Goal: Task Accomplishment & Management: Use online tool/utility

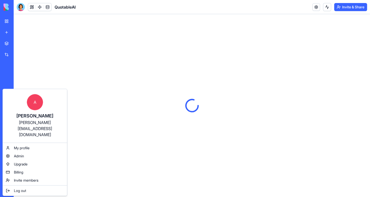
click at [9, 189] on html "BETA My Workspace New app Marketplace Integrations Recent QuotableAI AI Logo Ge…" at bounding box center [185, 98] width 370 height 197
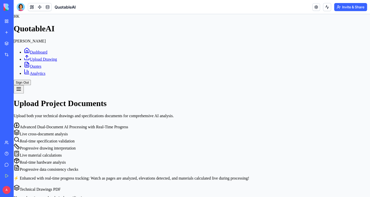
click at [30, 191] on button "Upgrade" at bounding box center [25, 190] width 19 height 8
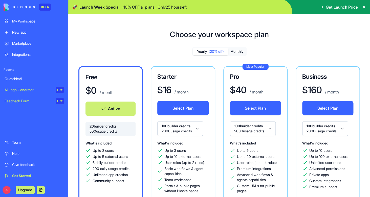
click at [172, 109] on button "Select Plan" at bounding box center [182, 108] width 51 height 14
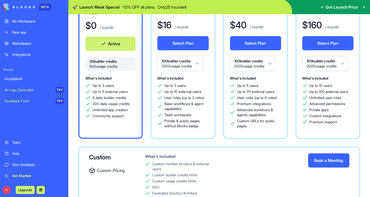
scroll to position [84, 0]
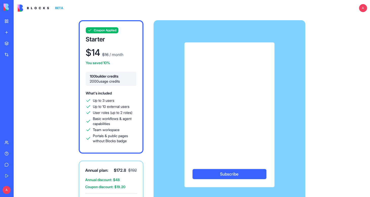
click at [0, 197] on nordpass-autofill-portal at bounding box center [0, 197] width 0 height 0
click at [226, 175] on button "Subscribe" at bounding box center [229, 174] width 74 height 10
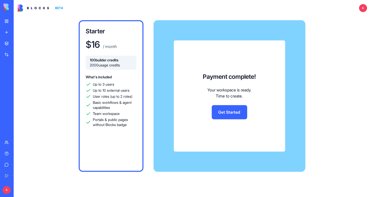
click at [225, 112] on link "Get Started" at bounding box center [229, 112] width 35 height 14
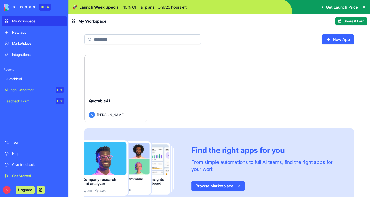
click at [101, 79] on button "Launch" at bounding box center [116, 74] width 38 height 10
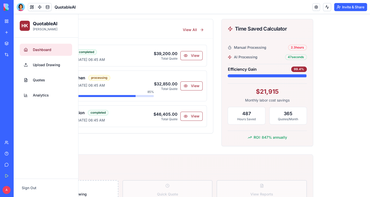
scroll to position [76, 0]
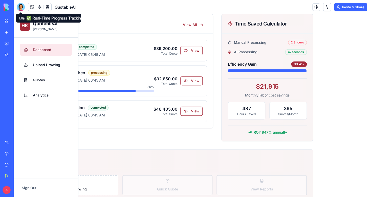
click at [21, 7] on div at bounding box center [21, 7] width 8 height 8
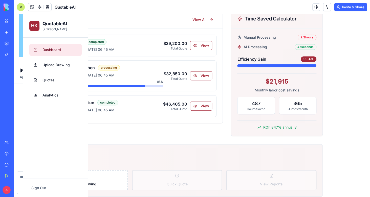
scroll to position [3229, 0]
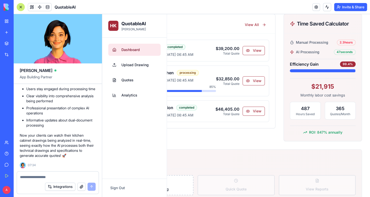
click at [75, 176] on textarea at bounding box center [58, 177] width 76 height 5
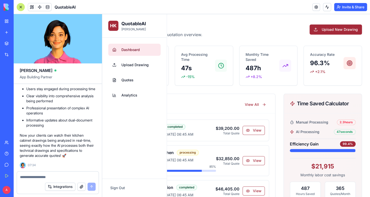
scroll to position [0, 0]
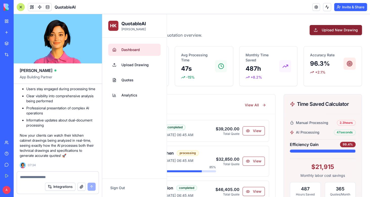
click at [333, 33] on button "Upload New Drawing" at bounding box center [335, 30] width 52 height 10
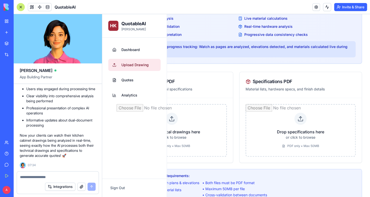
scroll to position [61, 0]
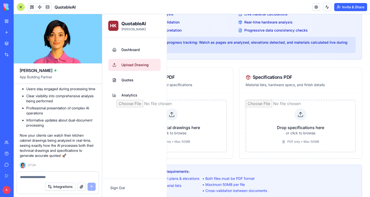
click at [285, 129] on input "file" at bounding box center [300, 126] width 110 height 53
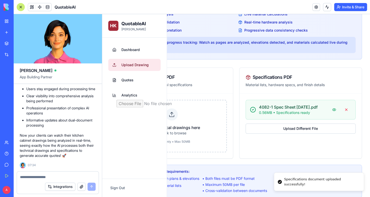
click at [182, 117] on input "file" at bounding box center [172, 126] width 110 height 53
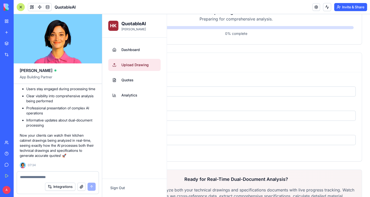
scroll to position [248, 0]
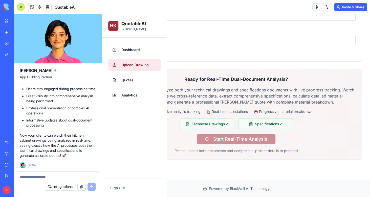
click at [84, 174] on div at bounding box center [58, 176] width 82 height 8
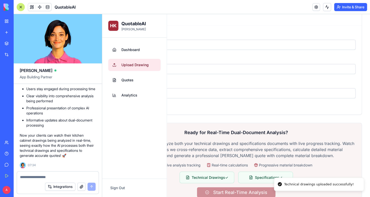
scroll to position [301, 0]
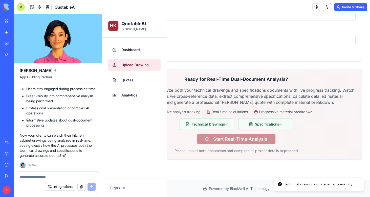
click at [83, 177] on textarea at bounding box center [58, 177] width 76 height 5
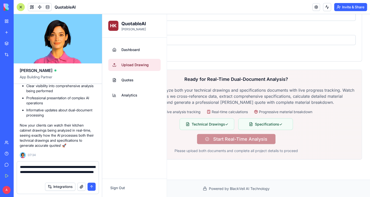
type textarea "**********"
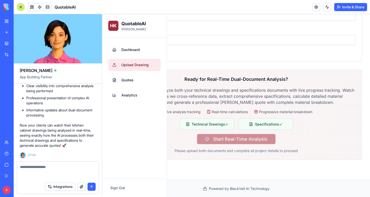
scroll to position [3258, 0]
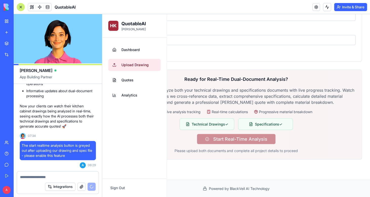
click at [10, 187] on div "A Upgrade" at bounding box center [7, 190] width 7 height 8
click at [21, 189] on button "Upgrade" at bounding box center [25, 190] width 19 height 8
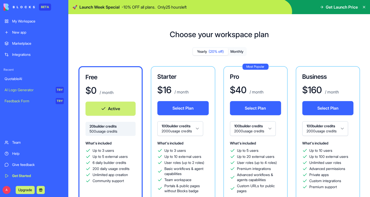
click at [141, 50] on div "Yearly (20% off) Monthly Free $ 0 / month Active 20 builder credits 500 usage c…" at bounding box center [218, 167] width 285 height 241
click at [364, 8] on icon at bounding box center [364, 7] width 2 height 2
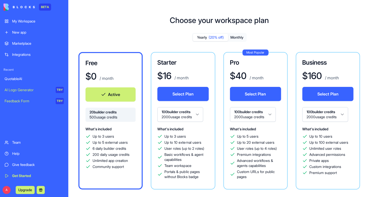
click at [24, 81] on div "QuotableAI" at bounding box center [34, 78] width 59 height 5
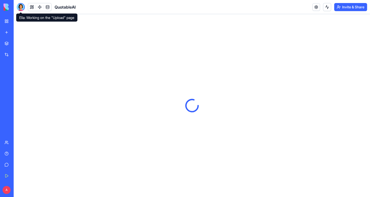
click at [21, 9] on div at bounding box center [21, 7] width 8 height 8
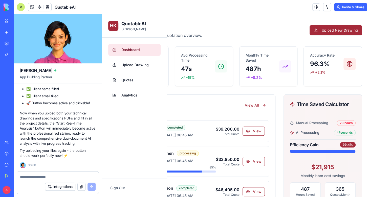
click at [340, 36] on div "Dashboard Welcome back! Here's your quotation overview. Upload New Drawing" at bounding box center [236, 30] width 252 height 16
click at [341, 29] on button "Upload New Drawing" at bounding box center [335, 30] width 52 height 10
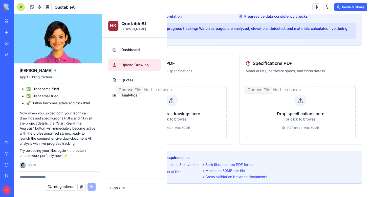
scroll to position [76, 0]
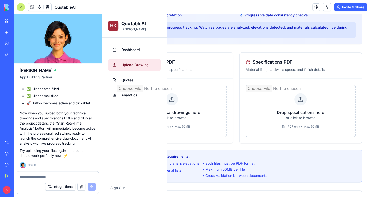
click at [298, 97] on input "file" at bounding box center [300, 111] width 110 height 53
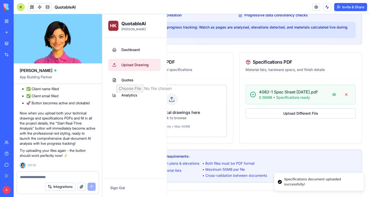
click at [202, 112] on input "file" at bounding box center [172, 111] width 110 height 53
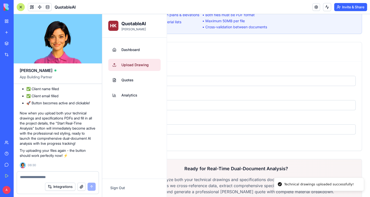
scroll to position [301, 0]
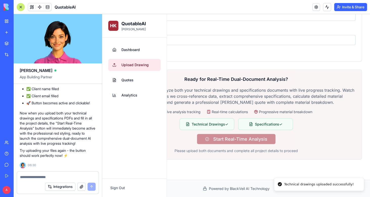
click at [228, 139] on div "Ready for Real-Time Dual-Document Analysis? Our advanced AI will analyze both y…" at bounding box center [236, 114] width 239 height 77
click at [82, 175] on textarea at bounding box center [58, 177] width 76 height 5
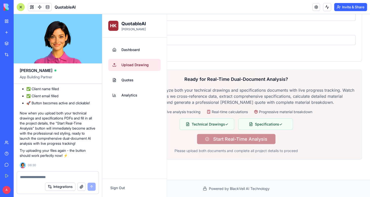
click at [82, 175] on textarea at bounding box center [58, 177] width 76 height 5
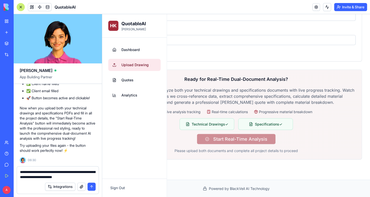
type textarea "**********"
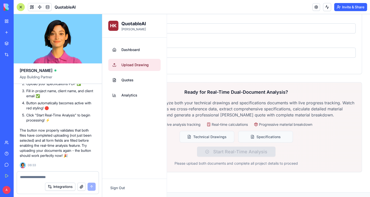
scroll to position [3935, 0]
click at [82, 188] on button "button" at bounding box center [81, 187] width 8 height 8
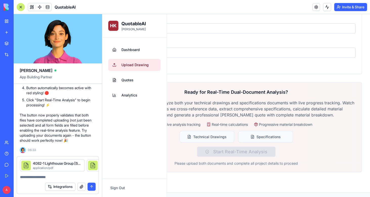
click at [60, 177] on textarea at bounding box center [58, 177] width 76 height 5
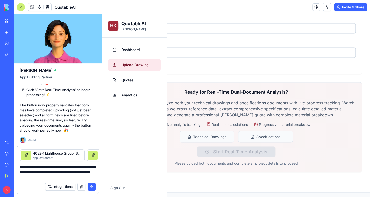
type textarea "**********"
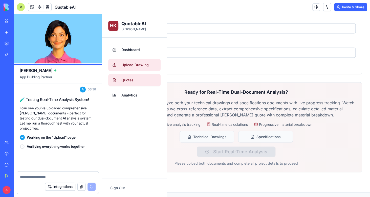
scroll to position [4120, 0]
click at [132, 81] on span "Quotes" at bounding box center [127, 80] width 12 height 5
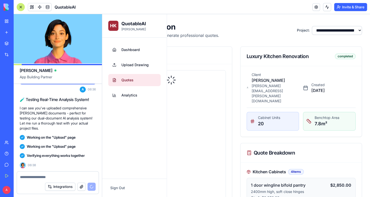
scroll to position [4470, 0]
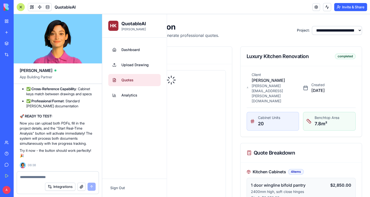
click at [21, 6] on div at bounding box center [21, 7] width 8 height 8
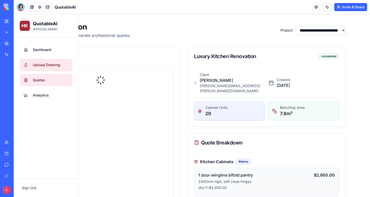
click at [44, 64] on span "Upload Drawing" at bounding box center [46, 64] width 27 height 5
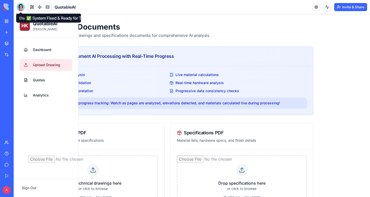
click at [20, 5] on div at bounding box center [21, 7] width 8 height 8
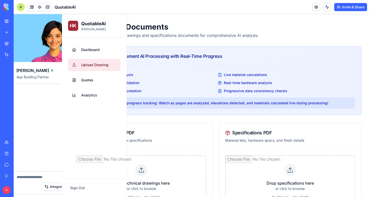
scroll to position [4470, 0]
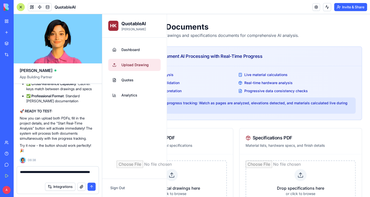
type textarea "**********"
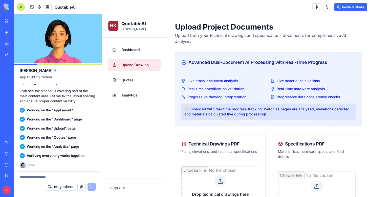
scroll to position [4822, 0]
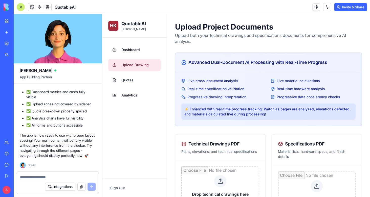
click at [132, 66] on span "Upload Drawing" at bounding box center [134, 64] width 27 height 5
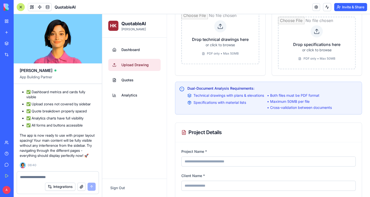
scroll to position [182, 0]
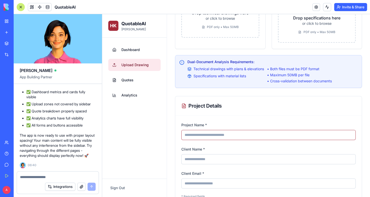
click at [233, 137] on input "Project Name *" at bounding box center [268, 135] width 174 height 10
type input "****"
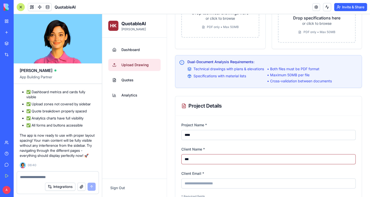
type input "***"
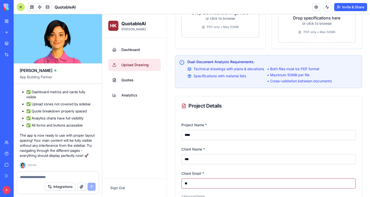
type input "*"
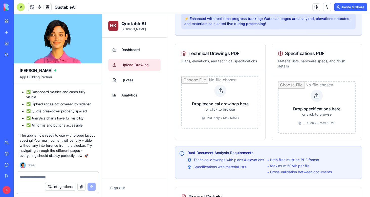
scroll to position [93, 0]
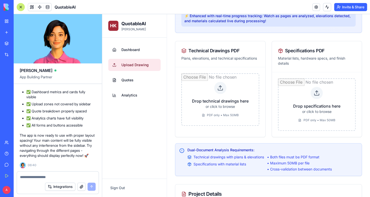
type input "**********"
click at [226, 98] on input "file" at bounding box center [220, 99] width 78 height 53
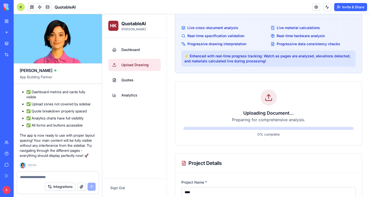
scroll to position [50, 0]
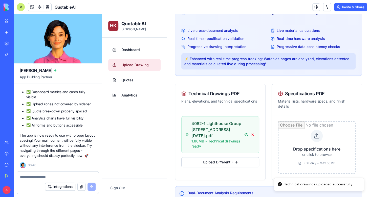
click at [320, 144] on input "file" at bounding box center [317, 147] width 78 height 53
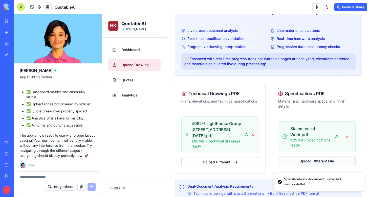
click at [314, 162] on button "Upload Different File" at bounding box center [317, 161] width 78 height 10
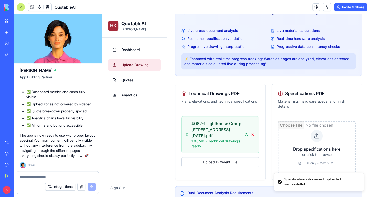
click at [317, 160] on input "file" at bounding box center [317, 147] width 78 height 53
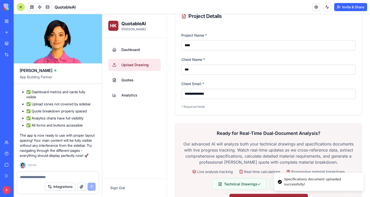
scroll to position [303, 0]
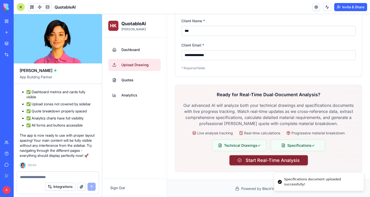
click at [275, 160] on button "Start Real-Time Analysis" at bounding box center [268, 160] width 78 height 10
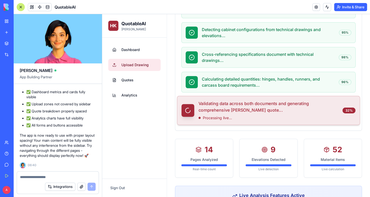
scroll to position [172, 0]
click at [59, 176] on textarea at bounding box center [58, 177] width 76 height 5
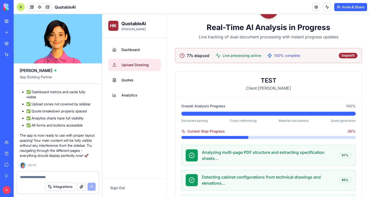
scroll to position [41, 0]
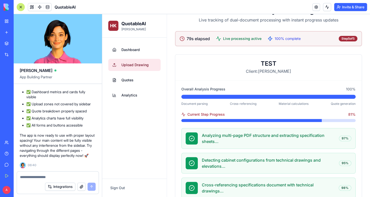
click at [49, 177] on textarea at bounding box center [58, 177] width 76 height 5
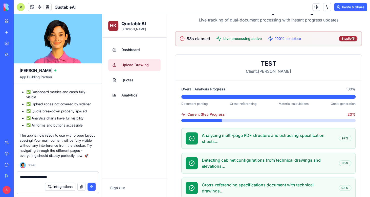
type textarea "**********"
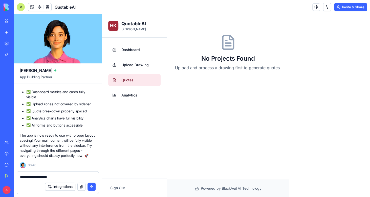
scroll to position [0, 0]
click at [63, 176] on textarea "**********" at bounding box center [58, 177] width 76 height 5
select select "*****"
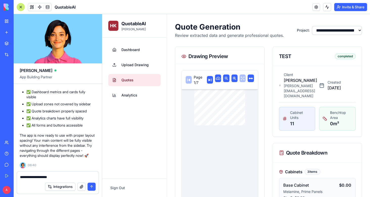
click at [211, 81] on icon at bounding box center [209, 79] width 3 height 3
click at [211, 83] on rect at bounding box center [210, 80] width 6 height 6
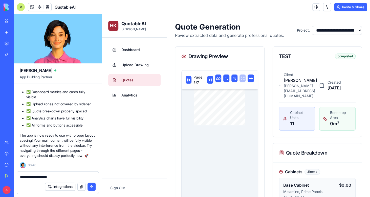
click at [211, 83] on rect at bounding box center [210, 80] width 6 height 6
drag, startPoint x: 69, startPoint y: 177, endPoint x: -6, endPoint y: 168, distance: 75.0
click at [20, 175] on textarea "**********" at bounding box center [58, 177] width 76 height 5
click at [80, 189] on button "button" at bounding box center [81, 187] width 8 height 8
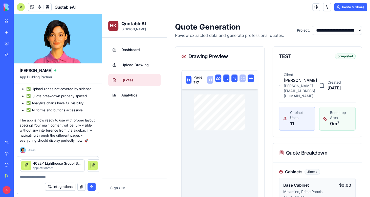
click at [66, 176] on textarea at bounding box center [58, 177] width 76 height 5
click at [31, 177] on textarea at bounding box center [58, 177] width 76 height 5
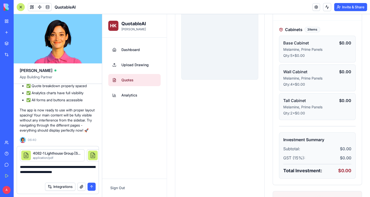
scroll to position [143, 0]
click at [46, 176] on textarea "**********" at bounding box center [58, 172] width 76 height 15
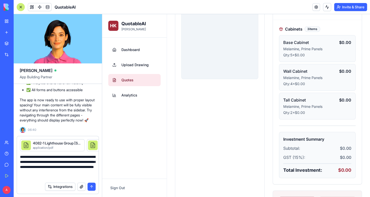
type textarea "**********"
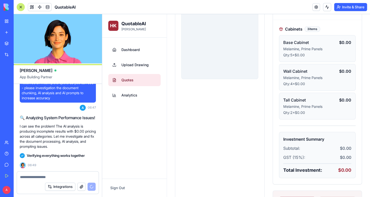
scroll to position [0, 0]
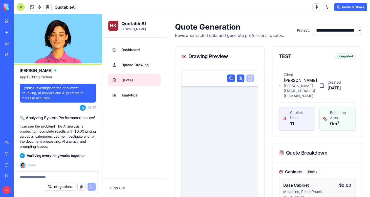
select select "*****"
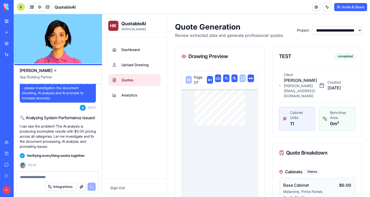
scroll to position [5421, 0]
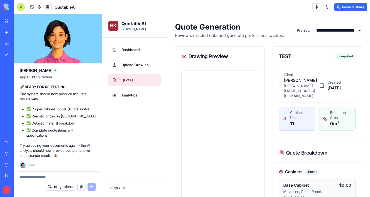
click at [58, 178] on textarea at bounding box center [58, 177] width 76 height 5
click at [67, 178] on textarea at bounding box center [58, 177] width 76 height 5
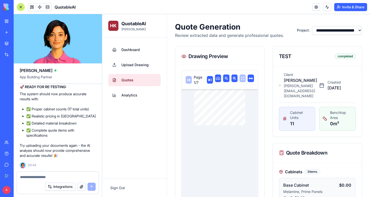
click at [70, 175] on textarea at bounding box center [58, 177] width 76 height 5
type textarea "*"
type textarea "**********"
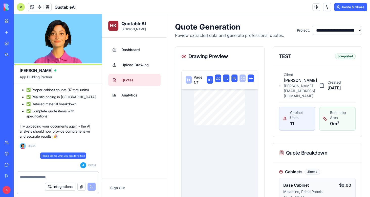
scroll to position [5440, 0]
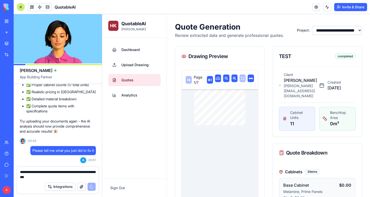
type textarea "**********"
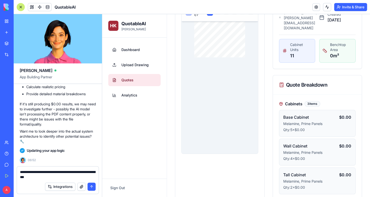
scroll to position [5791, 0]
click at [91, 188] on button "submit" at bounding box center [91, 187] width 8 height 8
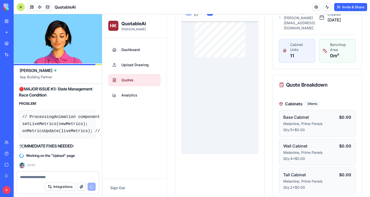
scroll to position [6150, 1]
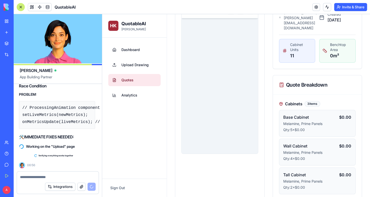
select select "*****"
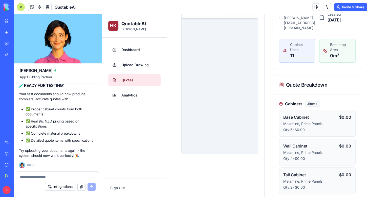
scroll to position [0, 0]
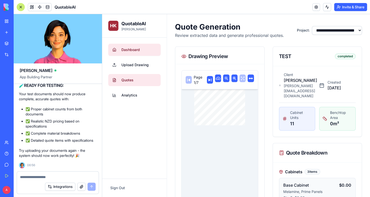
click at [132, 49] on span "Dashboard" at bounding box center [130, 49] width 18 height 5
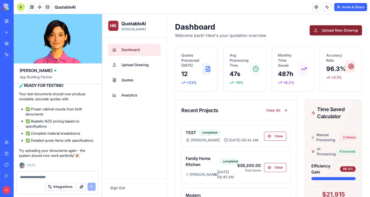
click at [336, 31] on button "Upload New Drawing" at bounding box center [335, 30] width 52 height 10
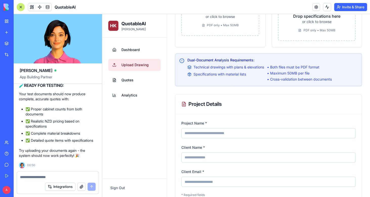
scroll to position [262, 0]
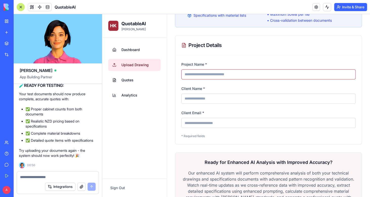
click at [254, 77] on input "Project Name *" at bounding box center [268, 74] width 174 height 10
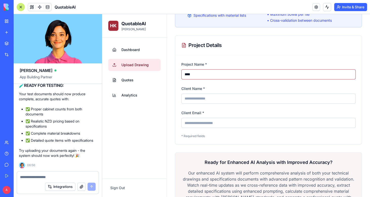
type input "****"
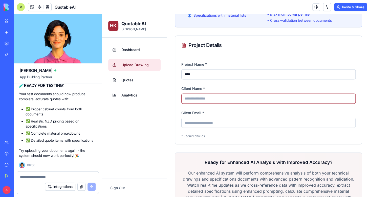
click at [229, 99] on input "Client Name *" at bounding box center [268, 99] width 174 height 10
type input "****"
click at [215, 121] on input "Client Email *" at bounding box center [268, 123] width 174 height 10
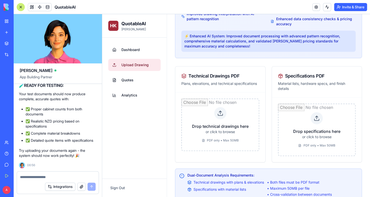
scroll to position [85, 0]
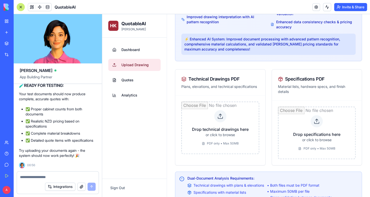
type input "**********"
click at [226, 119] on input "file" at bounding box center [220, 128] width 78 height 53
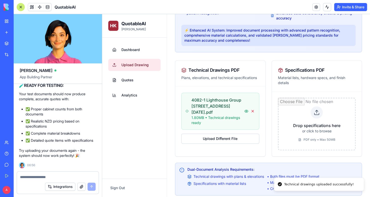
scroll to position [93, 0]
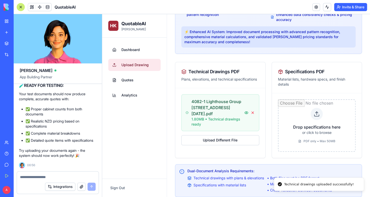
click at [313, 123] on input "file" at bounding box center [317, 125] width 78 height 53
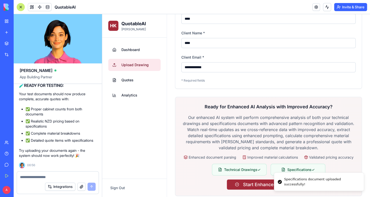
scroll to position [336, 0]
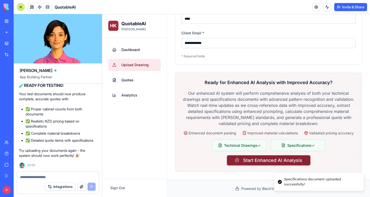
click at [269, 162] on button "Start Enhanced AI Analysis" at bounding box center [268, 160] width 83 height 10
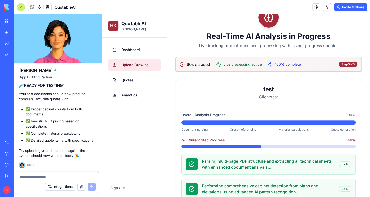
scroll to position [0, 0]
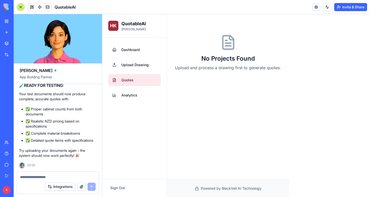
select select "*****"
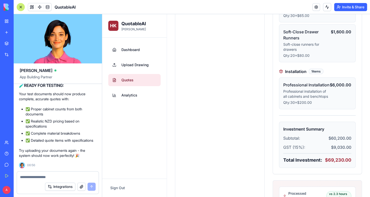
scroll to position [461, 0]
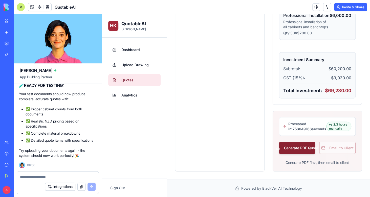
click at [303, 148] on button "Generate PDF Quote" at bounding box center [297, 148] width 36 height 12
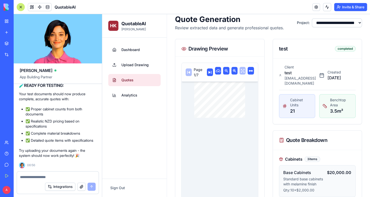
scroll to position [0, 0]
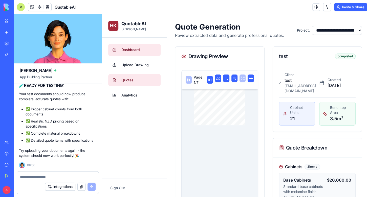
click at [137, 48] on span "Dashboard" at bounding box center [130, 49] width 18 height 5
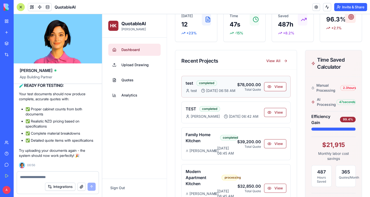
scroll to position [50, 0]
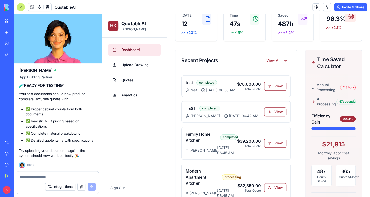
click at [47, 175] on textarea at bounding box center [58, 177] width 76 height 5
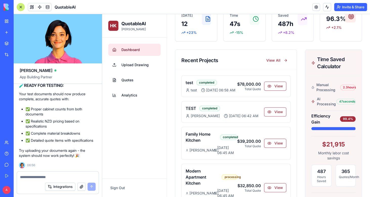
click at [69, 177] on textarea at bounding box center [58, 177] width 76 height 5
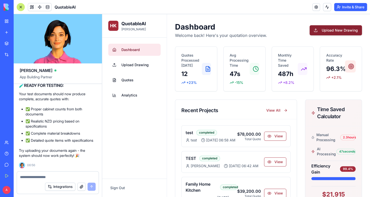
click at [349, 26] on button "Upload New Drawing" at bounding box center [335, 30] width 52 height 10
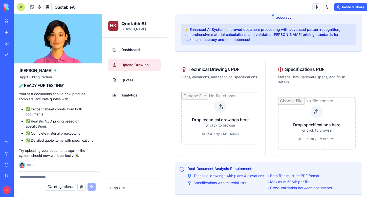
scroll to position [140, 0]
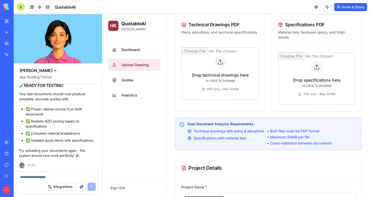
click at [48, 177] on textarea at bounding box center [58, 177] width 76 height 5
type textarea "*"
type textarea "**********"
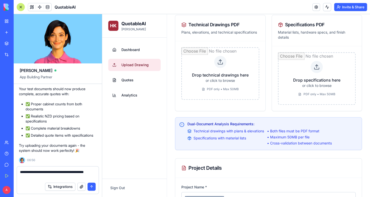
type textarea "**********"
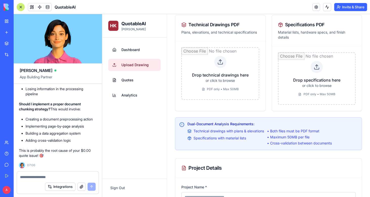
scroll to position [7113, 1]
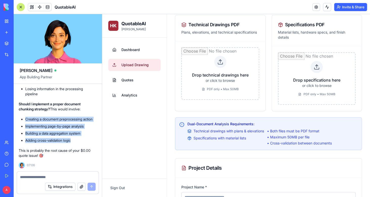
drag, startPoint x: 77, startPoint y: 142, endPoint x: 25, endPoint y: 114, distance: 58.9
click at [25, 117] on ul "Creating a document preprocessing action Implementing page-by-page analysis Bui…" at bounding box center [57, 130] width 76 height 26
copy ul "Creating a document preprocessing action Implementing page-by-page analysis Bui…"
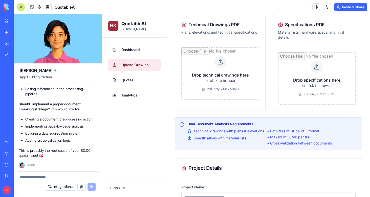
click at [82, 181] on div "Integrations" at bounding box center [58, 187] width 82 height 14
click at [82, 177] on textarea at bounding box center [58, 177] width 76 height 5
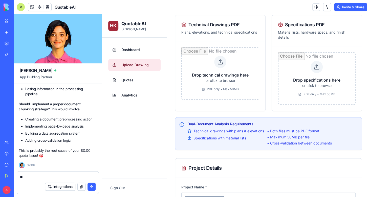
type textarea "***"
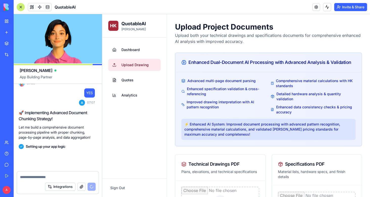
scroll to position [7200, 1]
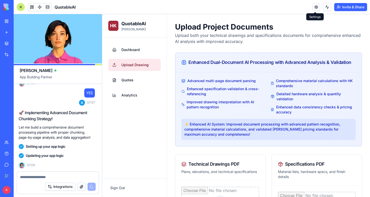
click at [317, 7] on link at bounding box center [316, 7] width 8 height 8
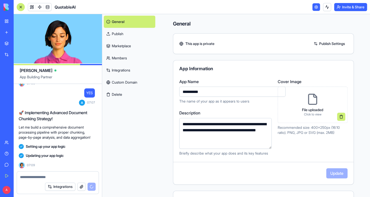
click at [317, 7] on link at bounding box center [316, 7] width 8 height 8
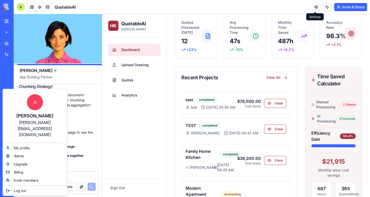
scroll to position [7233, 1]
click at [6, 191] on html "BETA My Workspace New app Marketplace Integrations Recent QuotableAI AI Logo Ge…" at bounding box center [185, 98] width 370 height 197
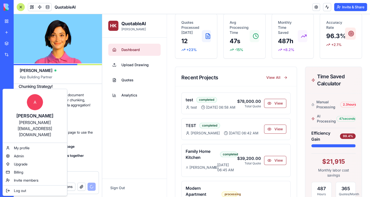
click at [6, 191] on html "BETA My Workspace New app Marketplace Integrations Recent QuotableAI AI Logo Ge…" at bounding box center [185, 98] width 370 height 197
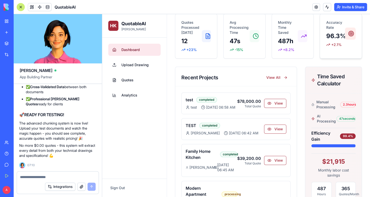
scroll to position [0, 0]
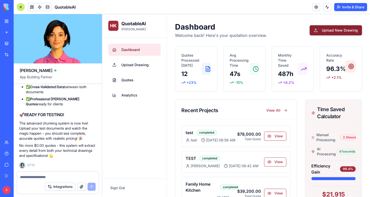
click at [344, 32] on button "Upload New Drawing" at bounding box center [335, 30] width 52 height 10
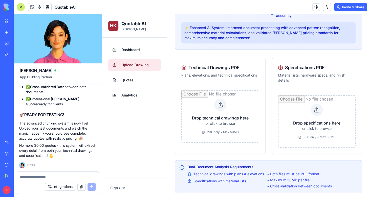
scroll to position [96, 0]
click at [225, 113] on input "file" at bounding box center [220, 117] width 78 height 53
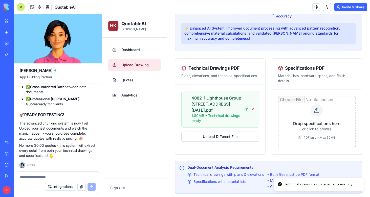
click at [319, 109] on input "file" at bounding box center [317, 122] width 78 height 53
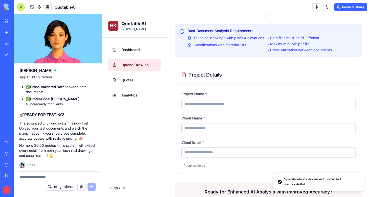
scroll to position [231, 0]
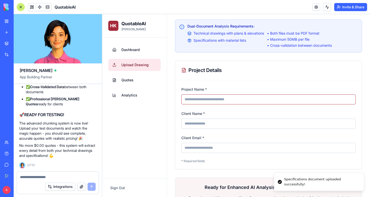
click at [241, 99] on input "Project Name *" at bounding box center [268, 99] width 174 height 10
type input "*****"
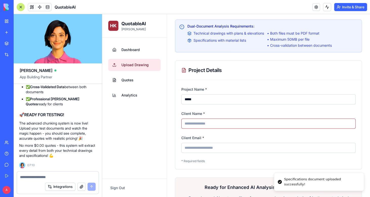
click at [214, 122] on input "Client Name *" at bounding box center [268, 124] width 174 height 10
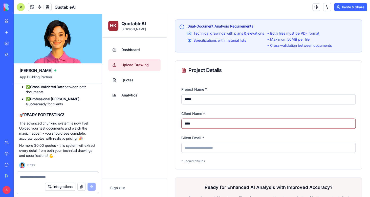
type input "****"
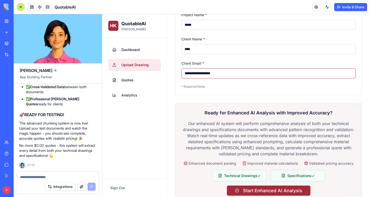
scroll to position [336, 0]
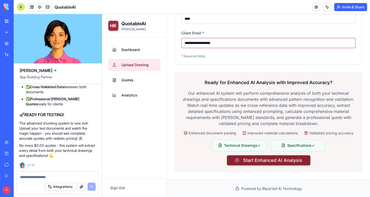
type input "**********"
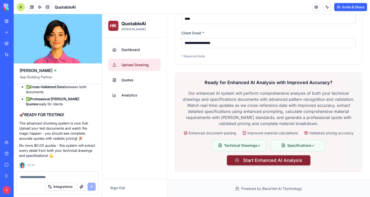
click at [269, 159] on button "Start Enhanced AI Analysis" at bounding box center [268, 160] width 83 height 10
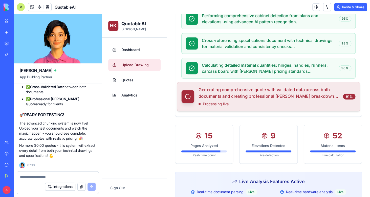
scroll to position [187, 0]
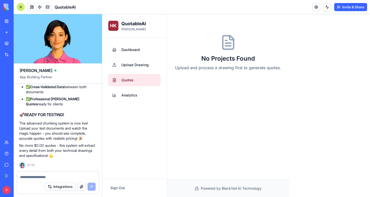
select select "*****"
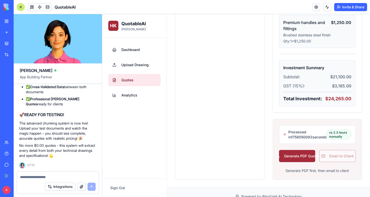
scroll to position [363, 0]
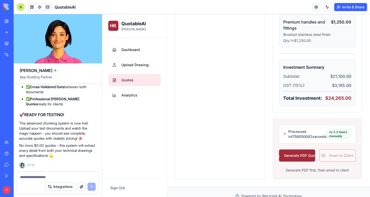
click at [303, 143] on div "Processed in 1758050092 seconds vs 2.3 hours manually" at bounding box center [317, 134] width 77 height 19
drag, startPoint x: 303, startPoint y: 147, endPoint x: 283, endPoint y: 131, distance: 25.0
click at [283, 131] on div "Processed in 1758050092 seconds vs 2.3 hours manually" at bounding box center [317, 134] width 77 height 19
copy div "Processed in 1758050092 seconds"
click at [56, 180] on div "Integrations" at bounding box center [58, 187] width 82 height 14
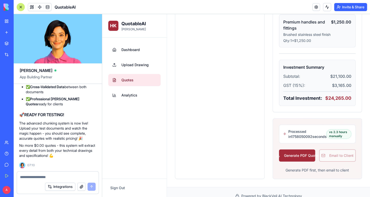
click at [60, 177] on textarea at bounding box center [58, 177] width 76 height 5
click at [47, 175] on textarea at bounding box center [58, 177] width 76 height 5
paste textarea "**********"
type textarea "**********"
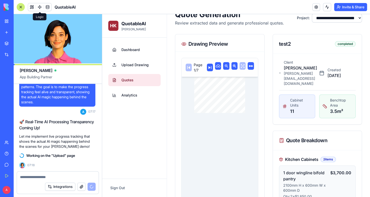
scroll to position [7980, 1]
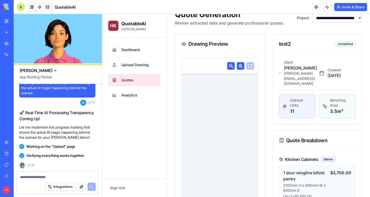
select select "*****"
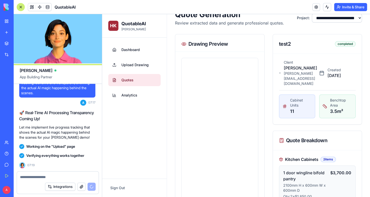
scroll to position [0, 0]
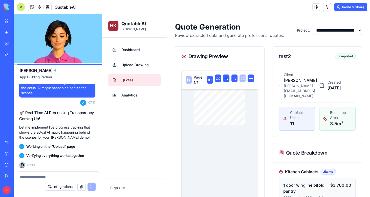
click at [42, 177] on textarea at bounding box center [58, 177] width 76 height 5
paste textarea "**********"
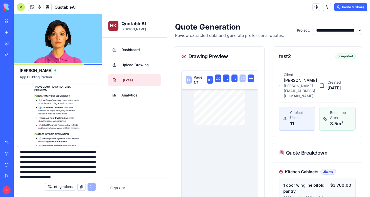
scroll to position [8619, 1]
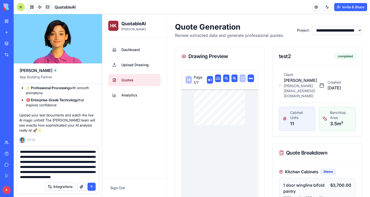
type textarea "**********"
click at [91, 185] on button "submit" at bounding box center [91, 187] width 8 height 8
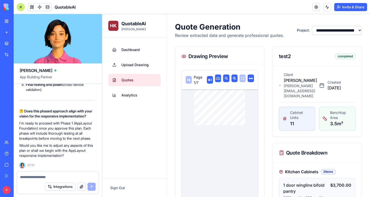
scroll to position [9945, 1]
click at [37, 178] on textarea at bounding box center [58, 177] width 76 height 5
type textarea "********"
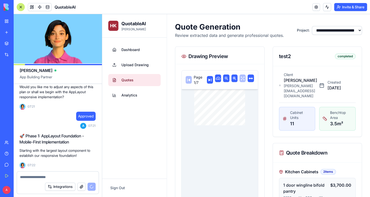
scroll to position [10049, 0]
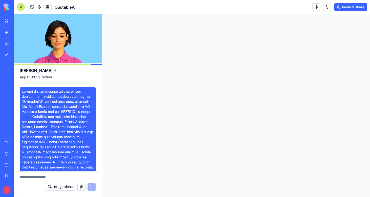
select select "*****"
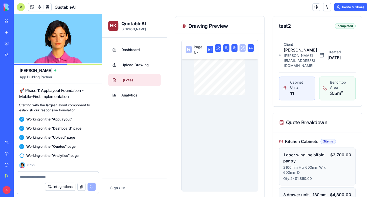
scroll to position [10049, 1]
click at [38, 178] on textarea at bounding box center [58, 177] width 76 height 5
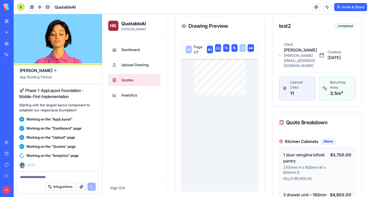
click at [38, 178] on textarea at bounding box center [58, 177] width 76 height 5
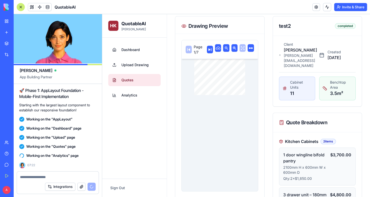
click at [38, 178] on textarea at bounding box center [58, 177] width 76 height 5
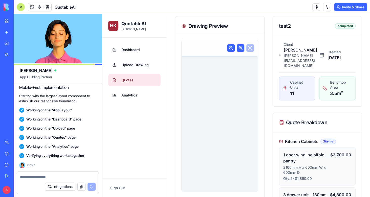
scroll to position [0, 0]
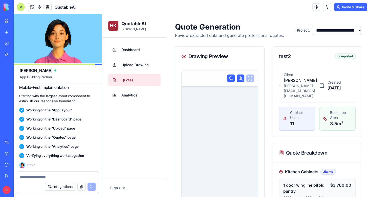
select select "*****"
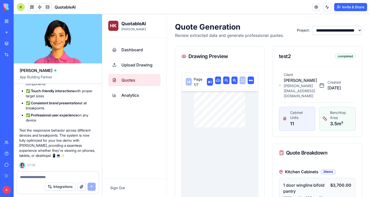
scroll to position [10835, 1]
click at [46, 176] on textarea at bounding box center [58, 177] width 76 height 5
type textarea "**********"
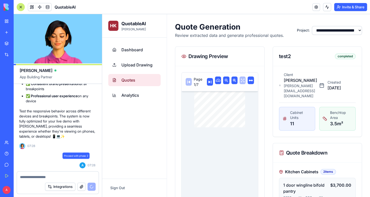
scroll to position [10854, 1]
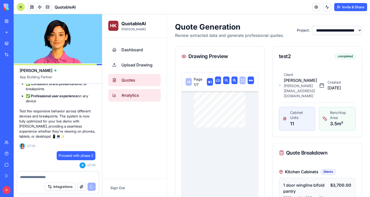
click at [129, 95] on span "Analytics" at bounding box center [130, 95] width 18 height 6
select select "**"
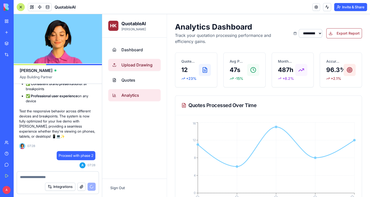
click at [135, 70] on link "Upload Drawing" at bounding box center [134, 65] width 52 height 12
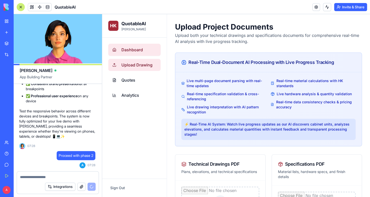
click at [134, 48] on span "Dashboard" at bounding box center [131, 50] width 21 height 6
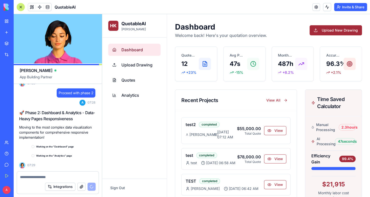
scroll to position [10917, 1]
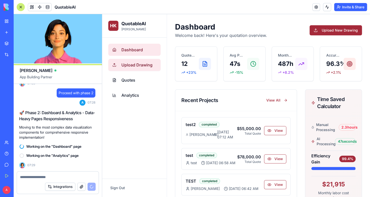
click at [129, 62] on span "Upload Drawing" at bounding box center [136, 65] width 31 height 6
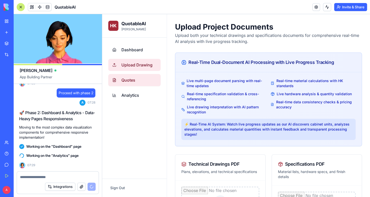
click at [131, 81] on span "Quotes" at bounding box center [128, 80] width 14 height 6
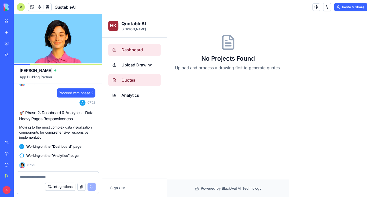
click at [126, 49] on span "Dashboard" at bounding box center [131, 50] width 21 height 6
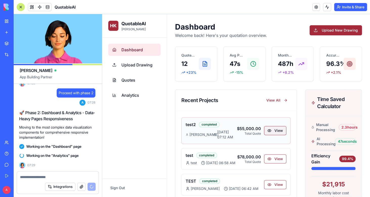
click at [272, 127] on button "View" at bounding box center [275, 130] width 22 height 9
select select "*****"
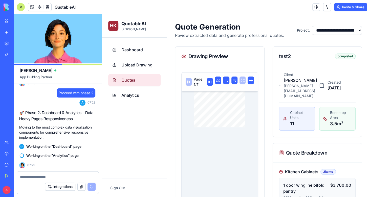
click at [128, 83] on span "Quotes" at bounding box center [128, 80] width 14 height 6
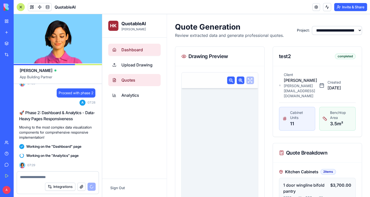
click at [130, 46] on link "Dashboard" at bounding box center [134, 50] width 52 height 12
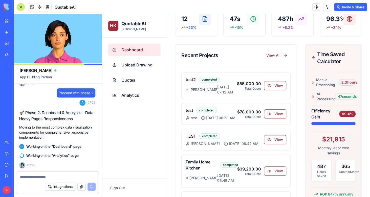
scroll to position [50, 0]
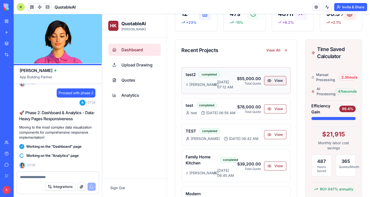
click at [269, 78] on button "View" at bounding box center [275, 80] width 22 height 9
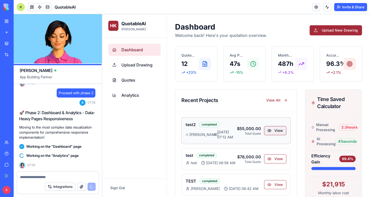
select select "*****"
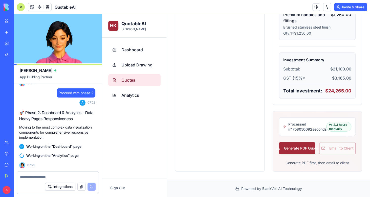
scroll to position [10926, 1]
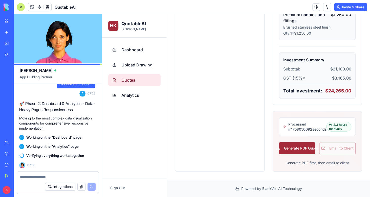
click at [49, 174] on div at bounding box center [58, 176] width 82 height 8
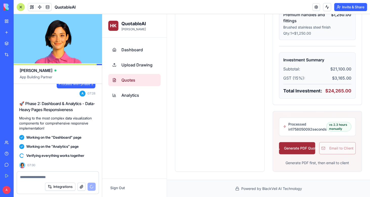
click at [45, 177] on textarea at bounding box center [58, 177] width 76 height 5
type textarea "**********"
select select "*****"
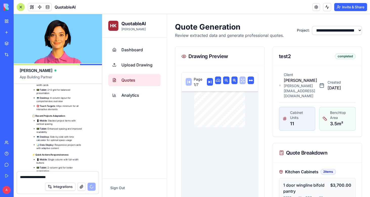
scroll to position [11929, 1]
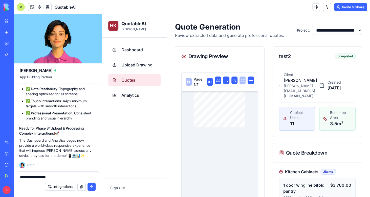
type textarea "**********"
click at [92, 187] on button "submit" at bounding box center [91, 187] width 8 height 8
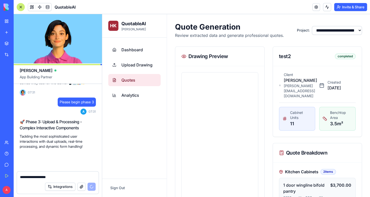
scroll to position [12002, 0]
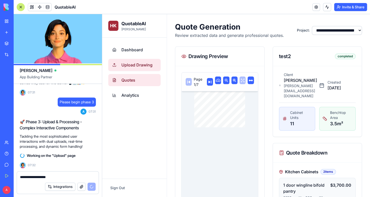
click at [131, 67] on span "Upload Drawing" at bounding box center [136, 65] width 31 height 6
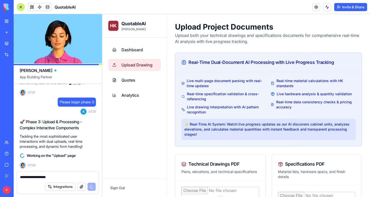
click at [70, 176] on textarea "**********" at bounding box center [58, 177] width 76 height 5
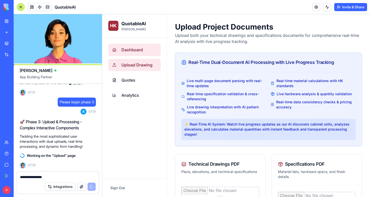
type textarea "**********"
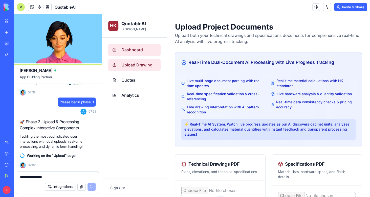
click at [128, 51] on span "Dashboard" at bounding box center [131, 50] width 21 height 6
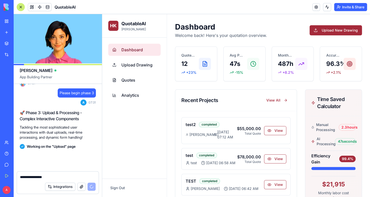
scroll to position [12011, 0]
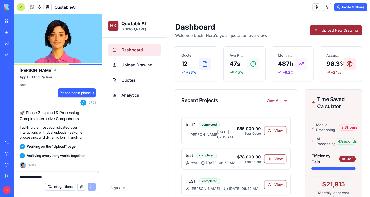
click at [69, 178] on textarea "**********" at bounding box center [58, 177] width 76 height 5
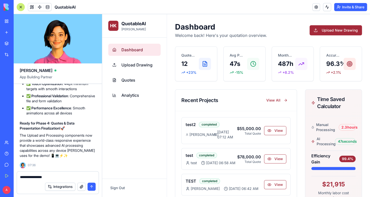
click at [92, 186] on button "submit" at bounding box center [91, 187] width 8 height 8
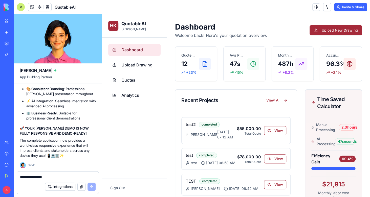
scroll to position [14863, 0]
click at [55, 176] on textarea "**********" at bounding box center [58, 177] width 76 height 5
type textarea "**********"
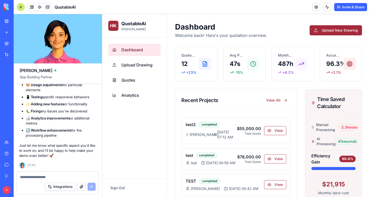
scroll to position [15176, 1]
click at [51, 179] on textarea at bounding box center [58, 177] width 76 height 5
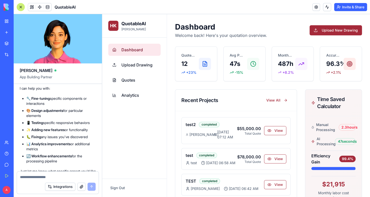
scroll to position [15055, 0]
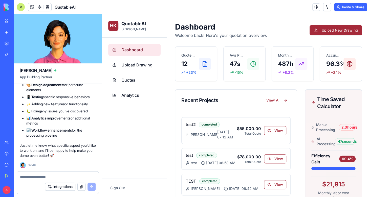
click at [42, 177] on textarea at bounding box center [58, 177] width 76 height 5
type textarea "*"
type textarea "**********"
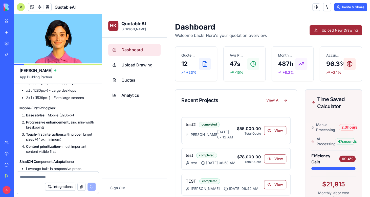
scroll to position [9217, 0]
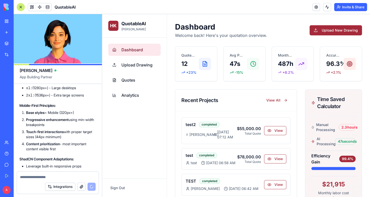
drag, startPoint x: 18, startPoint y: 110, endPoint x: 74, endPoint y: 170, distance: 81.6
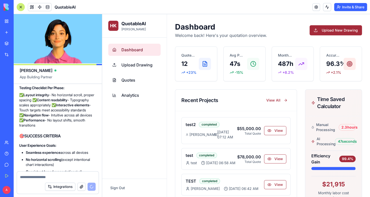
scroll to position [9401, 1]
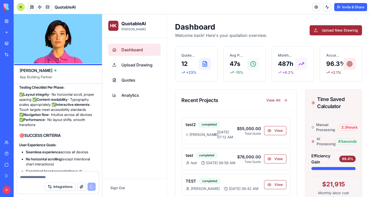
copy div "Phase 5: Individual Components (Micro-Interactions) Cards & Metric Components C…"
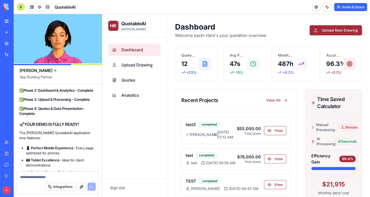
scroll to position [15195, 1]
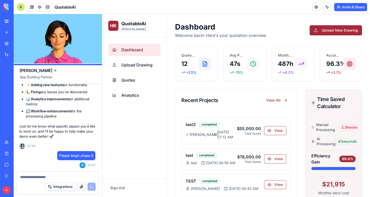
click at [24, 182] on div "Integrations" at bounding box center [58, 187] width 82 height 14
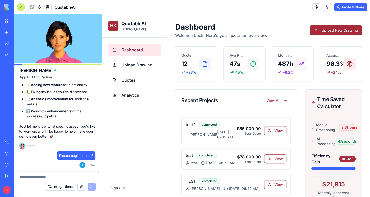
click at [29, 177] on textarea at bounding box center [58, 177] width 76 height 5
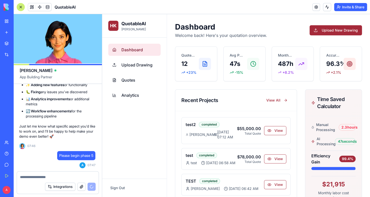
scroll to position [15244, 1]
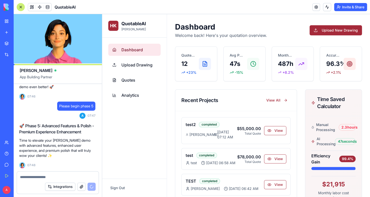
click at [53, 179] on textarea at bounding box center [58, 177] width 76 height 5
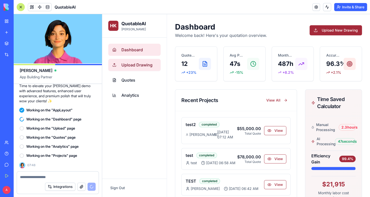
click at [142, 70] on link "Upload Drawing" at bounding box center [134, 65] width 52 height 12
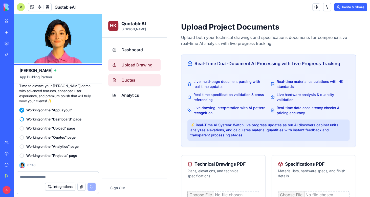
click at [134, 77] on span "Quotes" at bounding box center [128, 80] width 14 height 6
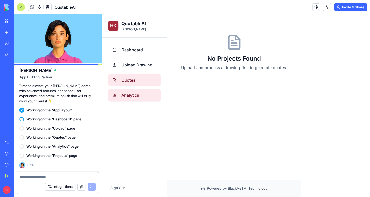
click at [132, 94] on span "Analytics" at bounding box center [130, 95] width 18 height 6
select select "**"
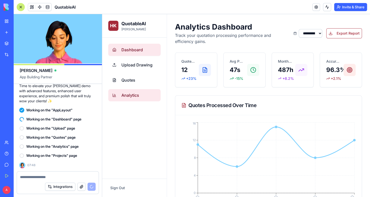
click at [132, 47] on link "Dashboard" at bounding box center [134, 50] width 52 height 12
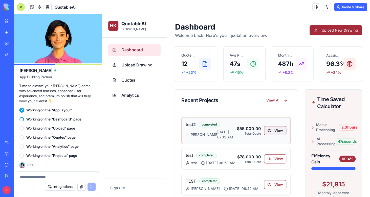
click at [278, 128] on button "View" at bounding box center [275, 130] width 22 height 9
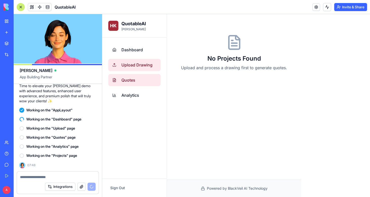
select select "*****"
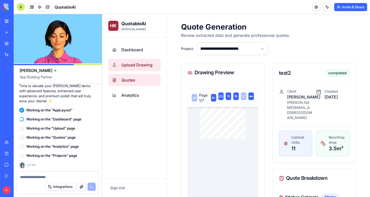
click at [140, 65] on span "Upload Drawing" at bounding box center [136, 65] width 31 height 6
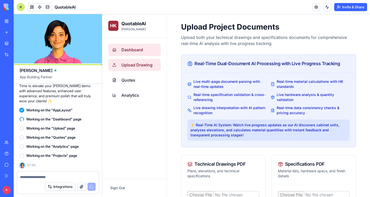
click at [136, 50] on span "Dashboard" at bounding box center [131, 50] width 21 height 6
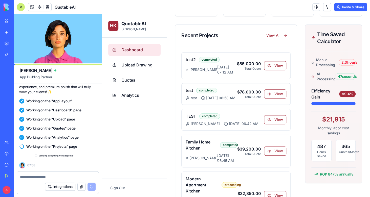
scroll to position [15308, 1]
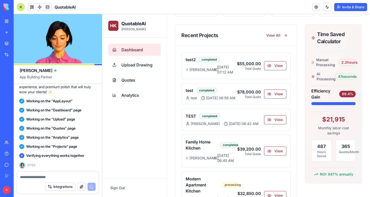
click at [39, 179] on textarea at bounding box center [58, 177] width 76 height 5
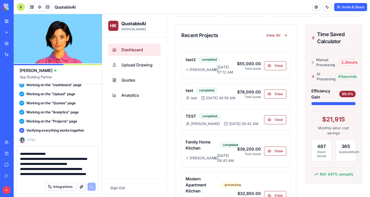
scroll to position [0, 0]
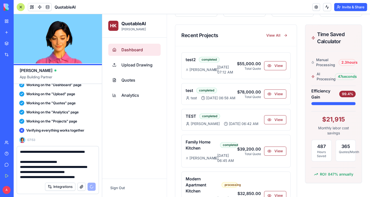
click at [21, 152] on textarea "**********" at bounding box center [58, 164] width 76 height 30
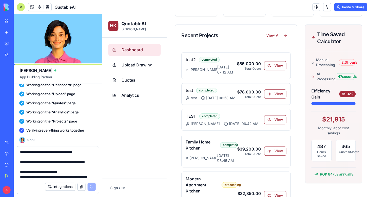
scroll to position [15333, 1]
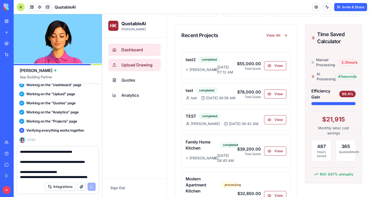
click at [142, 65] on span "Upload Drawing" at bounding box center [136, 65] width 31 height 6
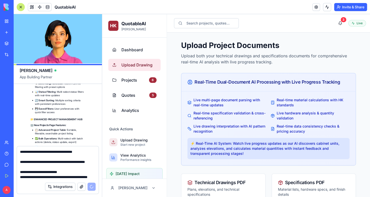
scroll to position [16724, 1]
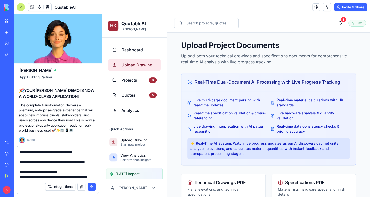
drag, startPoint x: 41, startPoint y: 166, endPoint x: 10, endPoint y: 164, distance: 31.4
click at [20, 164] on textarea "**********" at bounding box center [58, 164] width 76 height 30
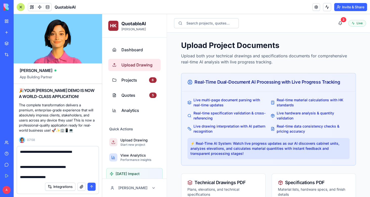
scroll to position [16699, 1]
type textarea "**********"
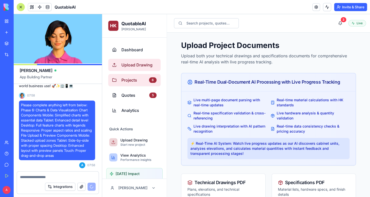
scroll to position [21, 0]
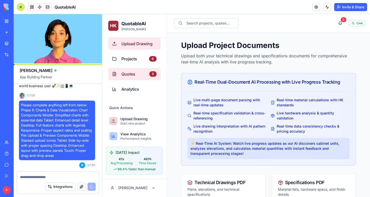
click at [135, 75] on span "Quotes" at bounding box center [134, 74] width 26 height 6
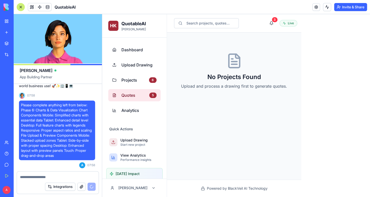
click at [135, 75] on link "Projects 6" at bounding box center [134, 80] width 52 height 12
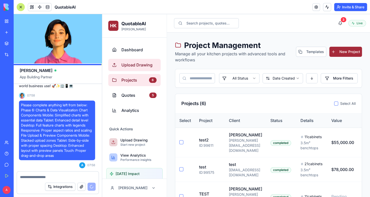
click at [137, 64] on span "Upload Drawing" at bounding box center [138, 65] width 35 height 6
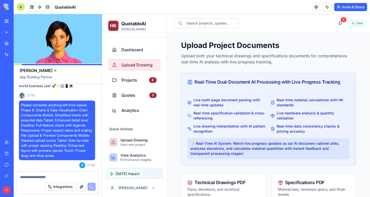
click at [135, 56] on ul "Dashboard Upload Drawing Projects 6 Quotes 5 Analytics" at bounding box center [134, 80] width 52 height 73
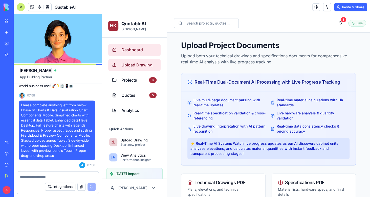
click at [137, 48] on span "Dashboard" at bounding box center [138, 50] width 35 height 6
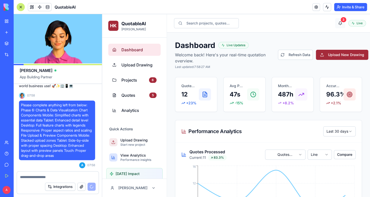
click at [345, 25] on button "3" at bounding box center [340, 23] width 10 height 10
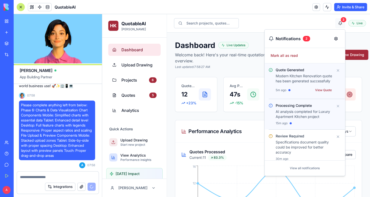
click at [345, 25] on button "3" at bounding box center [340, 23] width 10 height 10
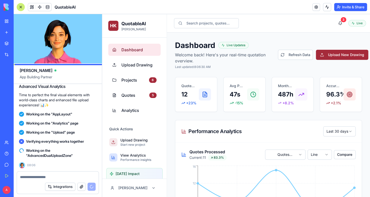
click at [63, 176] on textarea at bounding box center [58, 177] width 76 height 5
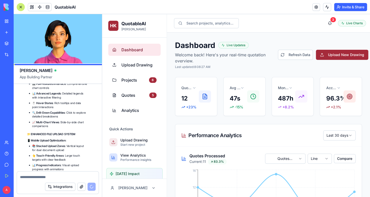
scroll to position [17992, 1]
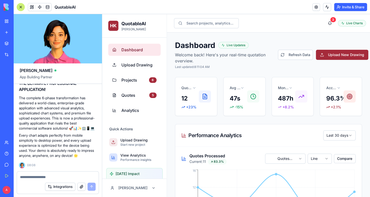
click at [59, 176] on textarea at bounding box center [58, 177] width 76 height 5
click at [82, 186] on button "button" at bounding box center [81, 187] width 8 height 8
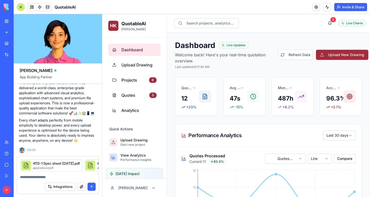
click at [46, 176] on textarea at bounding box center [58, 177] width 76 height 5
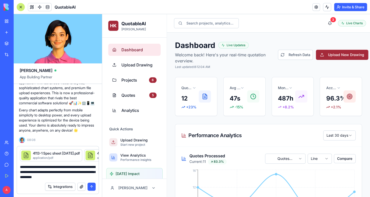
type textarea "**********"
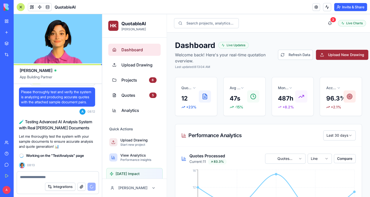
scroll to position [18137, 1]
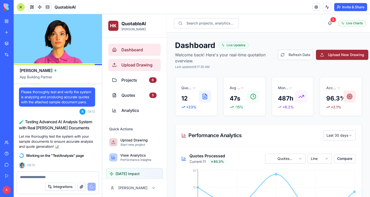
click at [145, 66] on span "Upload Drawing" at bounding box center [138, 65] width 35 height 6
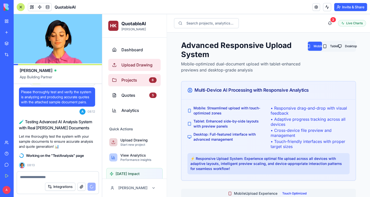
click at [136, 78] on span "Projects" at bounding box center [134, 80] width 26 height 6
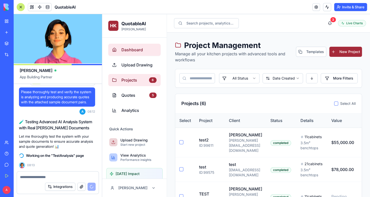
click at [138, 51] on span "Dashboard" at bounding box center [138, 50] width 35 height 6
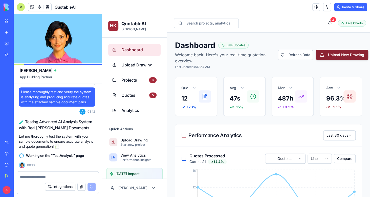
click at [343, 56] on button "Upload New Drawing" at bounding box center [342, 55] width 52 height 10
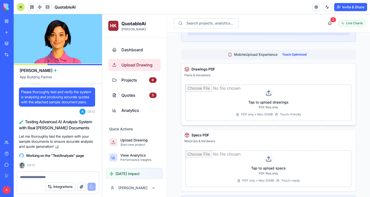
scroll to position [138, 0]
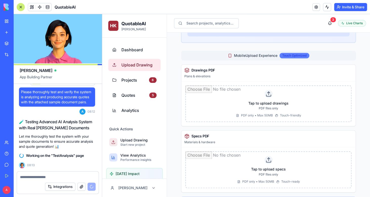
click at [292, 53] on div "Touch Optimized" at bounding box center [294, 56] width 30 height 6
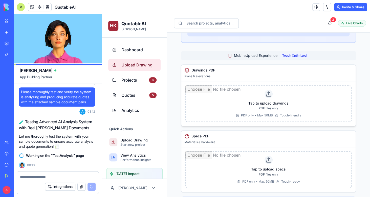
click at [273, 110] on input "file" at bounding box center [268, 103] width 166 height 37
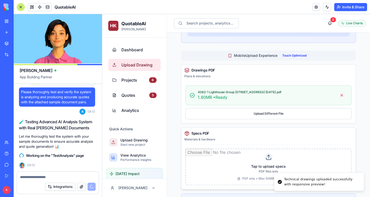
click at [244, 161] on input "file" at bounding box center [268, 167] width 166 height 37
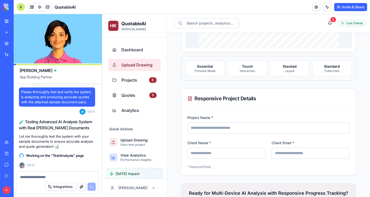
scroll to position [603, 0]
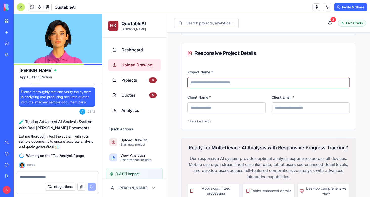
click at [234, 82] on input "Project Name *" at bounding box center [268, 82] width 162 height 11
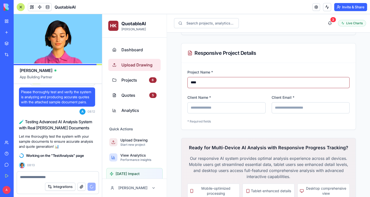
type input "****"
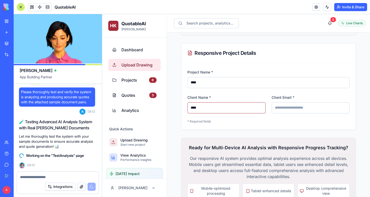
type input "****"
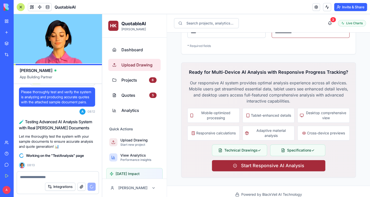
scroll to position [685, 0]
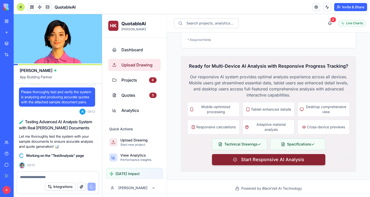
type input "**********"
click at [283, 161] on span "Start Responsive AI Analysis" at bounding box center [272, 159] width 63 height 7
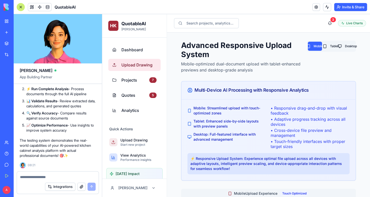
scroll to position [18622, 0]
click at [81, 187] on button "button" at bounding box center [81, 187] width 8 height 8
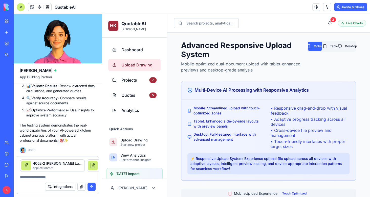
click at [51, 175] on textarea at bounding box center [58, 177] width 76 height 5
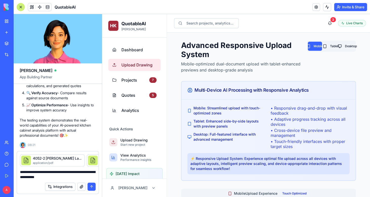
type textarea "**********"
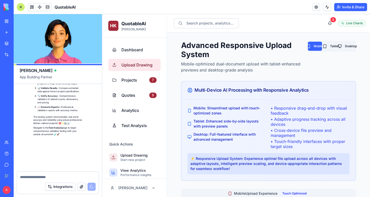
scroll to position [19290, 0]
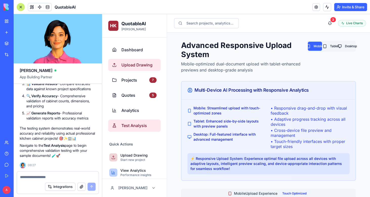
click at [129, 131] on link "Test Analysis" at bounding box center [134, 126] width 52 height 12
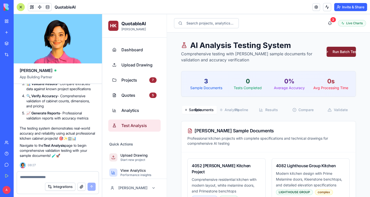
click at [344, 53] on button "Run Batch Test" at bounding box center [340, 52] width 29 height 10
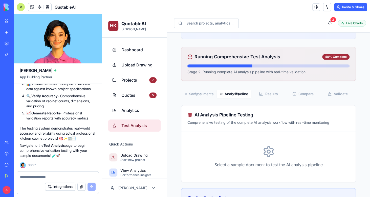
scroll to position [57, 0]
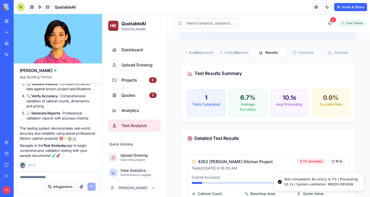
click at [52, 175] on textarea at bounding box center [58, 177] width 76 height 5
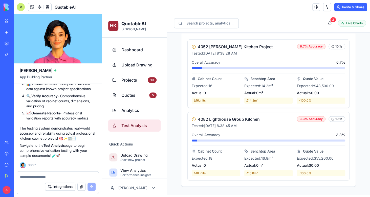
scroll to position [213, 0]
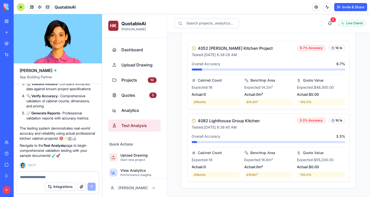
click at [33, 180] on textarea at bounding box center [58, 177] width 76 height 5
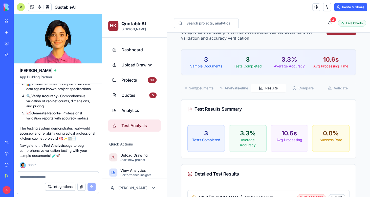
scroll to position [0, 0]
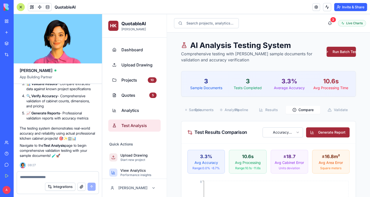
click at [304, 112] on button "Compare" at bounding box center [303, 110] width 35 height 8
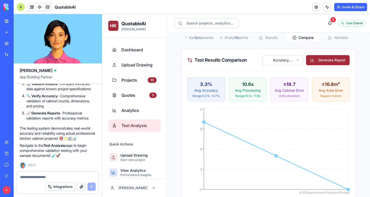
scroll to position [79, 0]
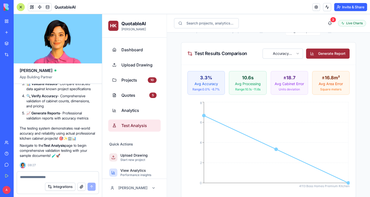
click at [53, 177] on textarea at bounding box center [58, 177] width 76 height 5
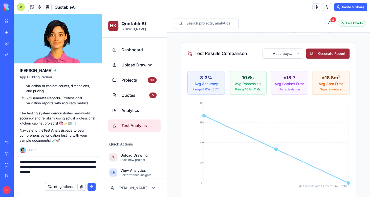
type textarea "**********"
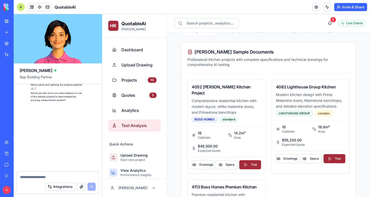
scroll to position [20001, 1]
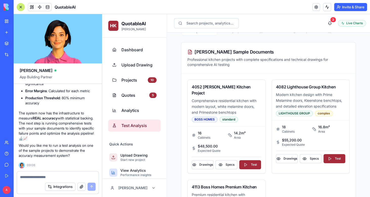
click at [57, 178] on textarea at bounding box center [58, 177] width 76 height 5
type textarea "***"
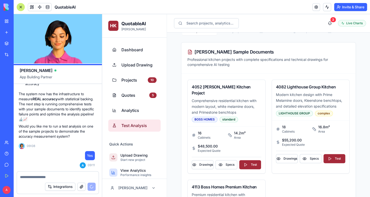
click at [53, 177] on textarea at bounding box center [58, 177] width 76 height 5
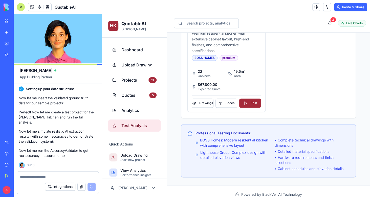
scroll to position [20179, 1]
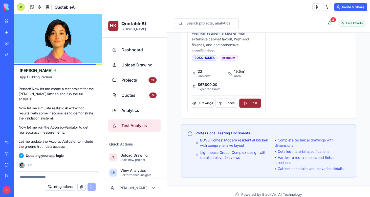
click at [81, 187] on button "button" at bounding box center [81, 187] width 8 height 8
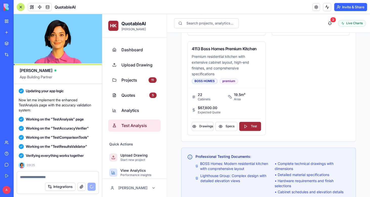
scroll to position [20838, 1]
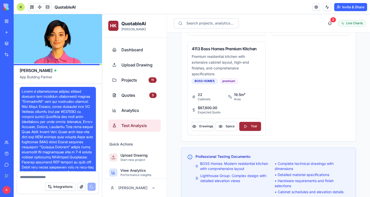
scroll to position [20838, 1]
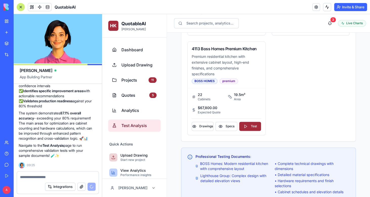
click at [141, 125] on span "Test Analysis" at bounding box center [138, 126] width 35 height 6
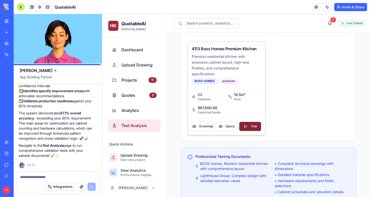
click at [252, 122] on button "Test" at bounding box center [250, 126] width 22 height 9
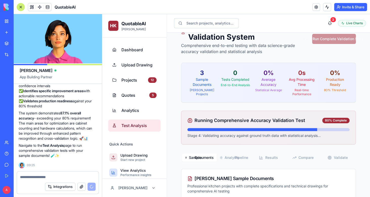
scroll to position [20, 0]
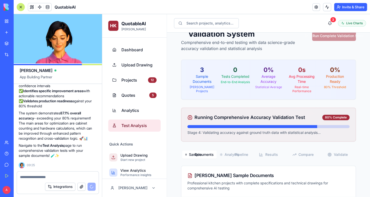
click at [53, 176] on textarea at bounding box center [58, 177] width 76 height 5
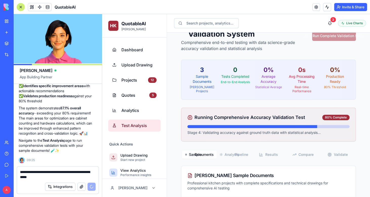
type textarea "**********"
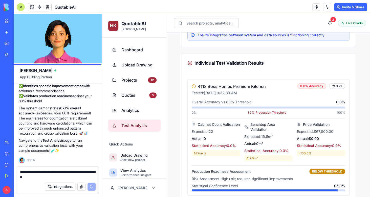
scroll to position [444, 0]
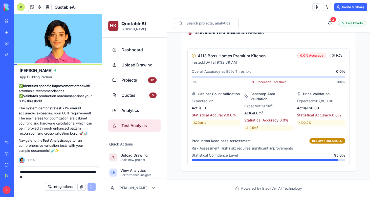
drag, startPoint x: 73, startPoint y: 178, endPoint x: -12, endPoint y: 160, distance: 87.0
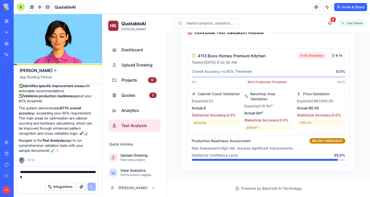
click at [20, 170] on textarea "**********" at bounding box center [58, 175] width 76 height 10
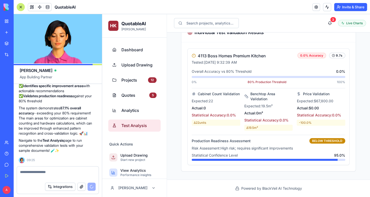
scroll to position [20838, 1]
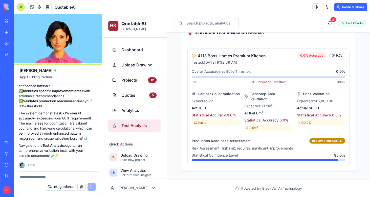
click at [56, 175] on textarea at bounding box center [58, 177] width 76 height 5
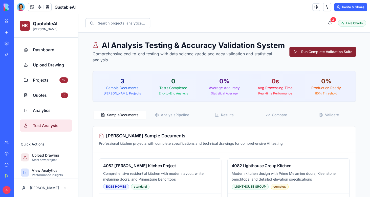
click at [315, 52] on button "Run Complete Validation Suite" at bounding box center [322, 52] width 66 height 10
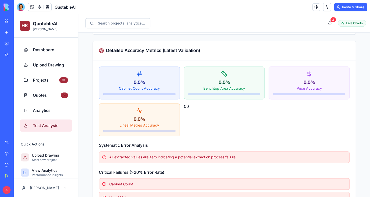
scroll to position [273, 0]
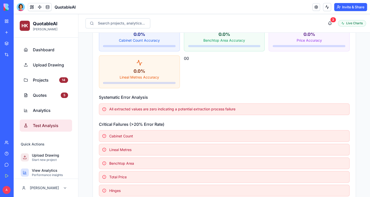
click at [133, 110] on p "All extracted values are zero indicating a potential extraction process failure" at bounding box center [172, 109] width 126 height 5
click at [19, 5] on div at bounding box center [21, 7] width 8 height 8
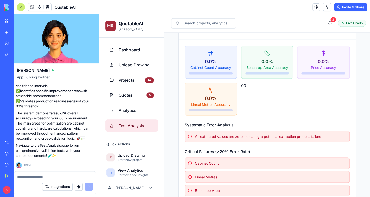
scroll to position [0, 0]
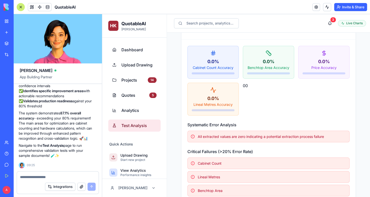
click at [64, 176] on textarea at bounding box center [58, 177] width 76 height 5
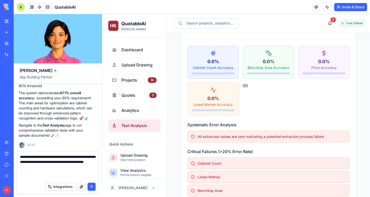
type textarea "**********"
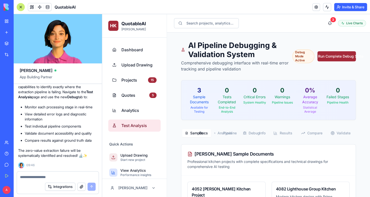
scroll to position [21567, 2]
click at [336, 55] on button "Run Complete Debug Suite" at bounding box center [336, 56] width 38 height 10
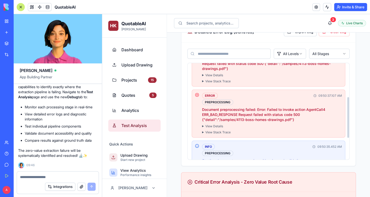
scroll to position [87, 0]
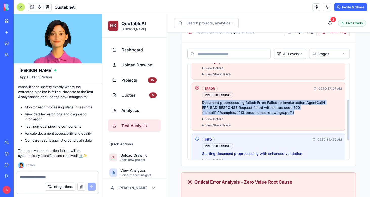
drag, startPoint x: 275, startPoint y: 115, endPoint x: 203, endPoint y: 103, distance: 73.5
click at [203, 103] on p "Document preprocessing failed: Error: Failed to invoke action AgentCall4 ERR_BA…" at bounding box center [272, 107] width 140 height 15
copy p "Document preprocessing failed: Error: Failed to invoke action AgentCall4 ERR_BA…"
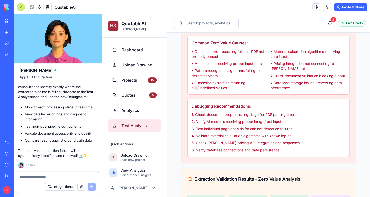
scroll to position [665, 0]
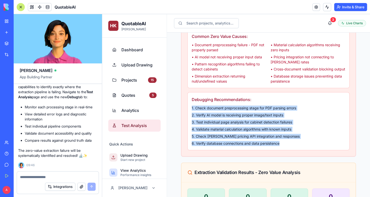
drag, startPoint x: 294, startPoint y: 153, endPoint x: 188, endPoint y: 112, distance: 113.6
click at [188, 112] on div "Debugging Recommendations: 1. Check document preprocessing stage for PDF parsin…" at bounding box center [268, 121] width 162 height 58
copy div "1. Check document preprocessing stage for PDF parsing errors 2. Verify AI model…"
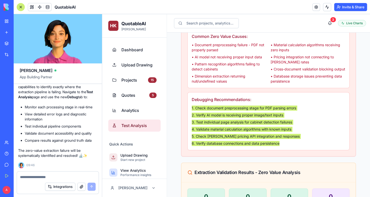
click at [64, 176] on textarea at bounding box center [58, 177] width 76 height 5
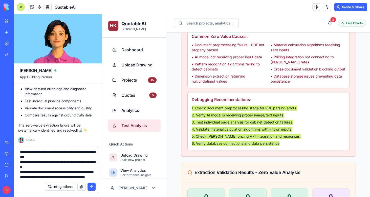
type textarea "**********"
click at [91, 186] on button "submit" at bounding box center [91, 187] width 8 height 8
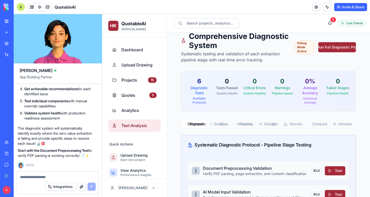
scroll to position [0, 0]
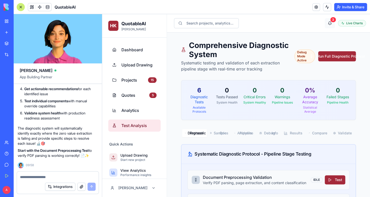
click at [331, 25] on button "3" at bounding box center [330, 23] width 10 height 10
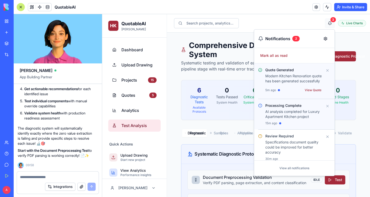
click at [331, 25] on button "3" at bounding box center [330, 23] width 10 height 10
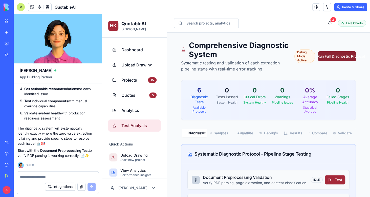
click at [336, 57] on button "Run Full Diagnostic Protocol" at bounding box center [337, 56] width 38 height 10
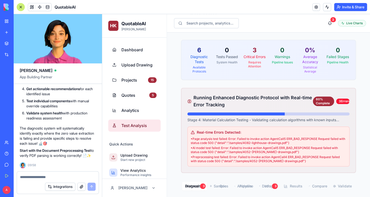
scroll to position [39, 0]
